Goal: Task Accomplishment & Management: Manage account settings

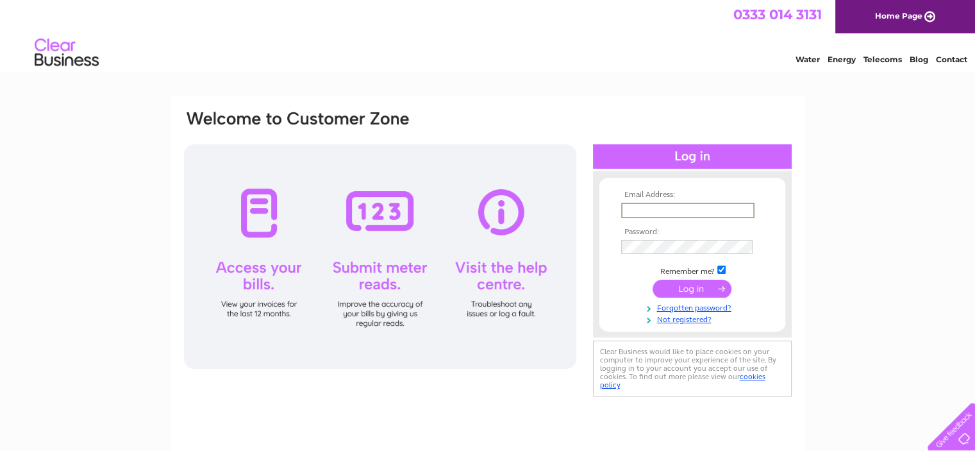
type input "[EMAIL_ADDRESS][DOMAIN_NAME]"
click at [699, 285] on input "submit" at bounding box center [691, 287] width 79 height 18
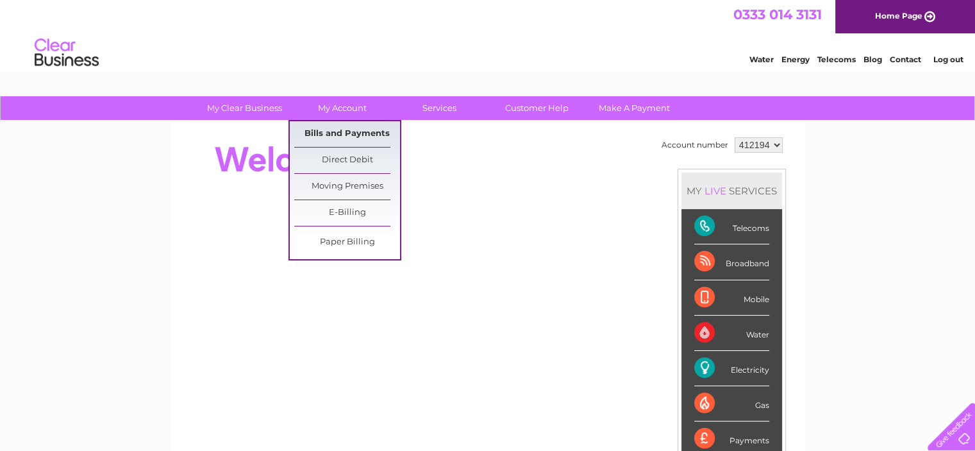
click at [335, 130] on link "Bills and Payments" at bounding box center [347, 134] width 106 height 26
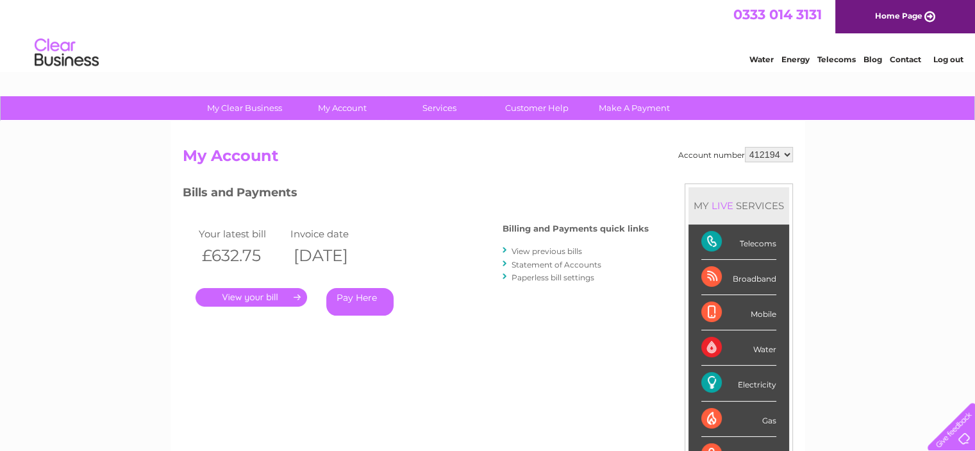
click at [629, 170] on div "Account number 412194 My Account MY LIVE SERVICES Telecoms Broadband Mobile Wat…" at bounding box center [488, 340] width 610 height 386
click at [258, 295] on link "." at bounding box center [251, 297] width 112 height 19
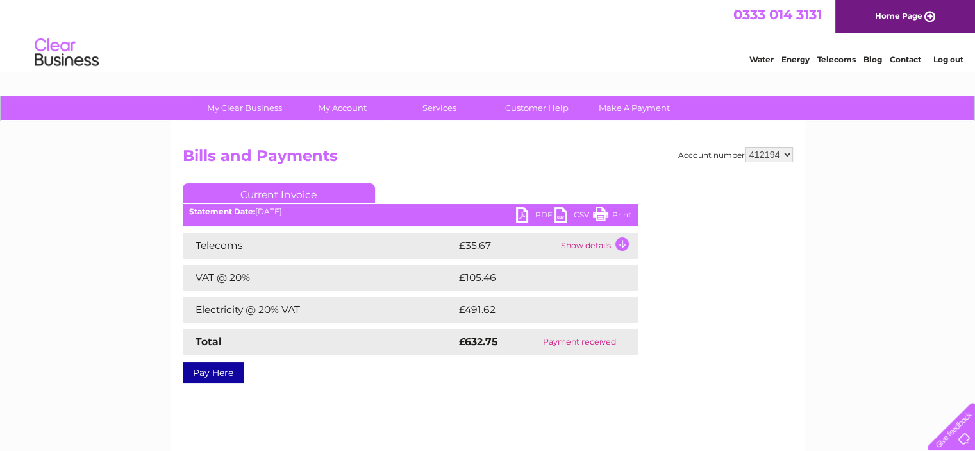
click at [909, 56] on link "Contact" at bounding box center [905, 59] width 31 height 10
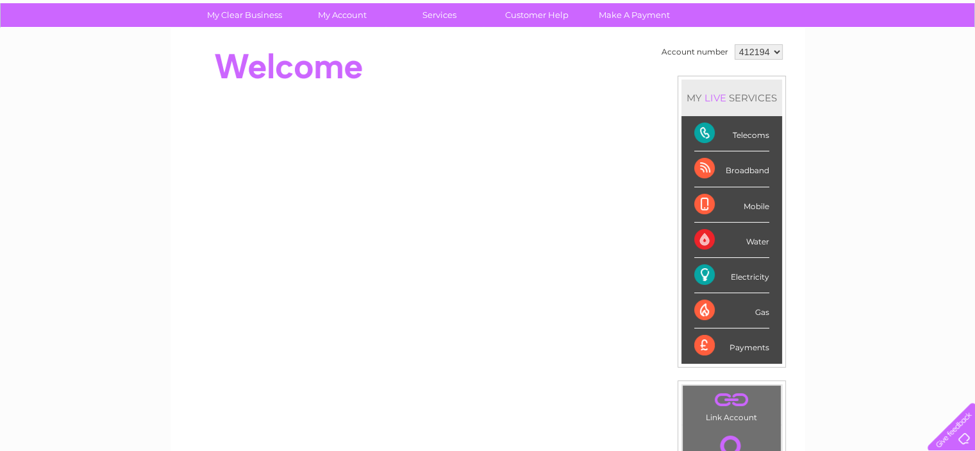
scroll to position [44, 0]
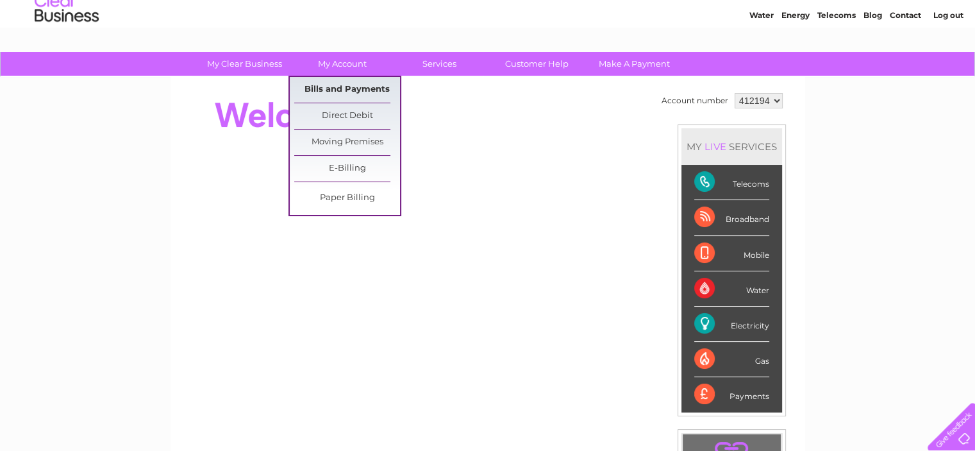
click at [331, 90] on link "Bills and Payments" at bounding box center [347, 90] width 106 height 26
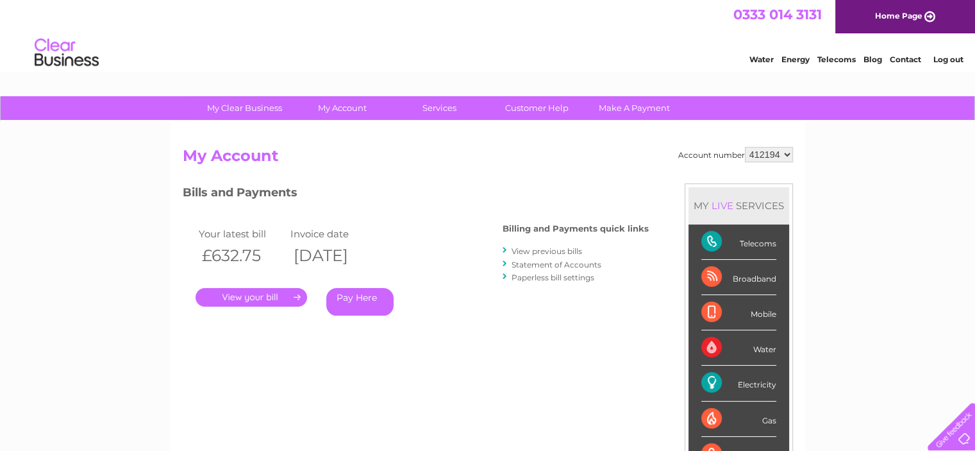
click at [246, 294] on link "." at bounding box center [251, 297] width 112 height 19
